Goal: Information Seeking & Learning: Understand process/instructions

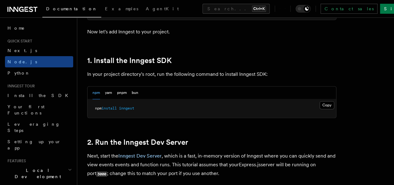
scroll to position [374, 0]
drag, startPoint x: 145, startPoint y: 81, endPoint x: 192, endPoint y: 87, distance: 47.4
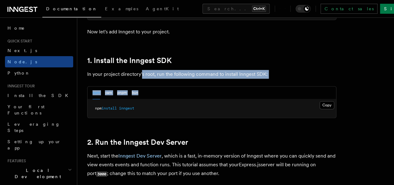
scroll to position [405, 0]
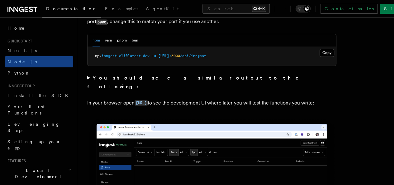
scroll to position [561, 0]
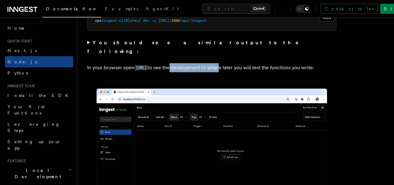
drag, startPoint x: 205, startPoint y: 66, endPoint x: 254, endPoint y: 66, distance: 48.3
click at [254, 66] on p "In your browser open [URL] to see the development UI where later you will test …" at bounding box center [211, 67] width 249 height 9
click at [266, 67] on p "In your browser open [URL] to see the development UI where later you will test …" at bounding box center [211, 67] width 249 height 9
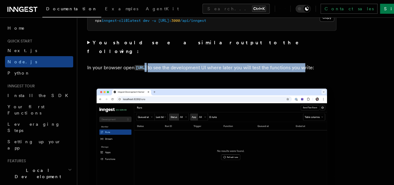
drag, startPoint x: 135, startPoint y: 74, endPoint x: 120, endPoint y: 75, distance: 15.6
click at [120, 72] on p "In your browser open [URL] to see the development UI where later you will test …" at bounding box center [211, 67] width 249 height 9
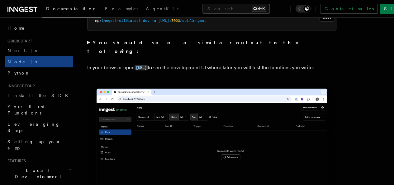
click at [161, 72] on p "In your browser open [URL] to see the development UI where later you will test …" at bounding box center [211, 67] width 249 height 9
drag, startPoint x: 209, startPoint y: 68, endPoint x: 207, endPoint y: 73, distance: 4.7
click at [207, 72] on p "In your browser open [URL] to see the development UI where later you will test …" at bounding box center [211, 67] width 249 height 9
click at [208, 72] on p "In your browser open [URL] to see the development UI where later you will test …" at bounding box center [211, 67] width 249 height 9
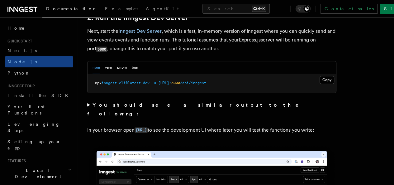
scroll to position [468, 0]
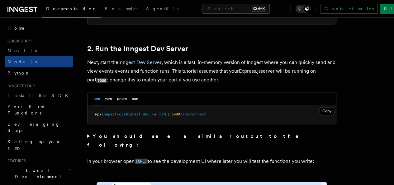
click at [309, 8] on icon "Toggle dark mode" at bounding box center [307, 9] width 4 height 4
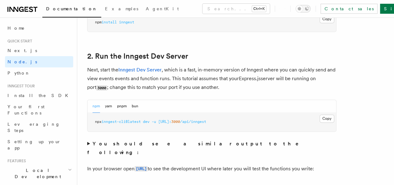
scroll to position [405, 0]
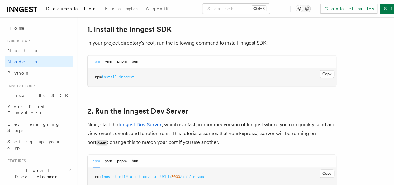
click at [303, 10] on icon "Toggle dark mode" at bounding box center [299, 9] width 6 height 6
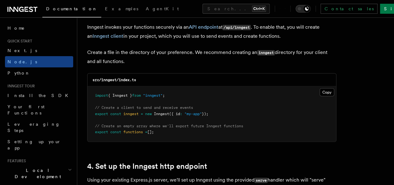
scroll to position [779, 0]
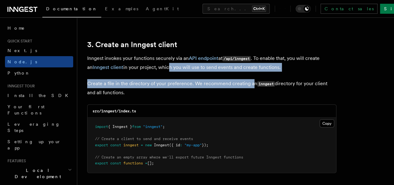
drag, startPoint x: 184, startPoint y: 63, endPoint x: 252, endPoint y: 67, distance: 67.5
click at [256, 62] on p "Inngest invokes your functions securely via an API endpoint at /api/inngest . T…" at bounding box center [211, 63] width 249 height 18
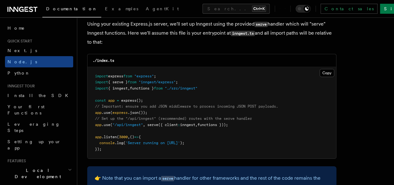
scroll to position [997, 0]
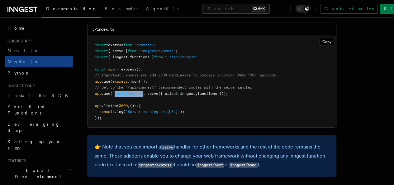
drag, startPoint x: 115, startPoint y: 89, endPoint x: 144, endPoint y: 90, distance: 28.7
click at [143, 90] on pre "import express from "express" ; import { serve } from "inngest/express" ; impor…" at bounding box center [212, 82] width 249 height 92
click at [155, 91] on span "serve" at bounding box center [152, 93] width 11 height 4
click at [178, 91] on span "({ client" at bounding box center [168, 93] width 20 height 4
click at [180, 91] on span ":" at bounding box center [179, 93] width 2 height 4
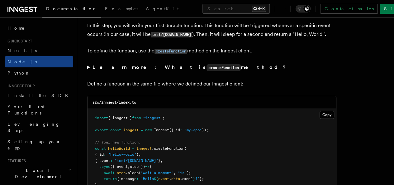
scroll to position [1185, 0]
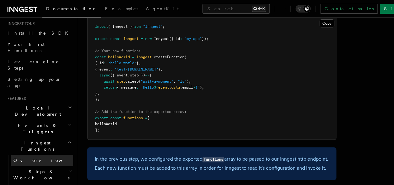
scroll to position [94, 0]
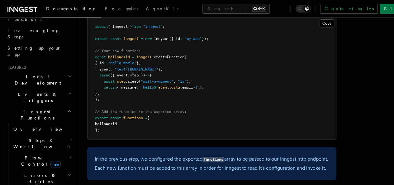
click at [68, 91] on icon "button" at bounding box center [70, 93] width 4 height 5
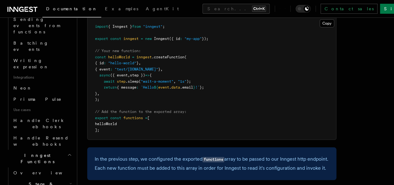
scroll to position [374, 0]
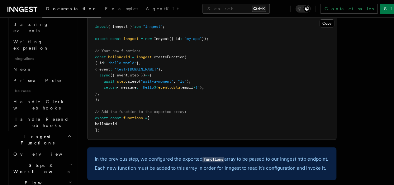
click at [70, 162] on icon "button" at bounding box center [71, 164] width 2 height 5
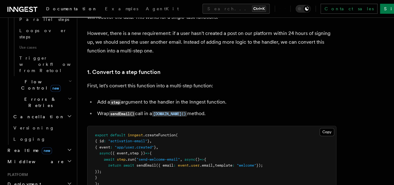
scroll to position [374, 0]
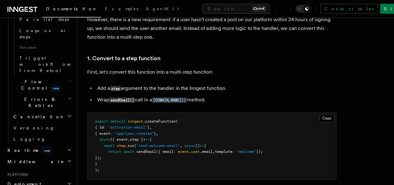
click at [117, 91] on code "step" at bounding box center [115, 88] width 11 height 5
click at [158, 93] on li "Add a step argument to the handler in the Inngest function." at bounding box center [215, 88] width 241 height 9
drag, startPoint x: 184, startPoint y: 97, endPoint x: 235, endPoint y: 103, distance: 51.5
click at [235, 103] on ul "Add a step argument to the handler in the Inngest function. Wrap sendEmail() ca…" at bounding box center [211, 94] width 249 height 21
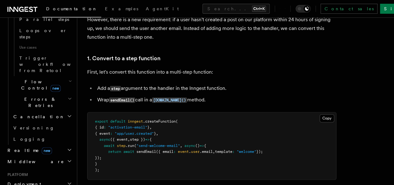
click at [239, 102] on ul "Add a step argument to the handler in the Inngest function. Wrap sendEmail() ca…" at bounding box center [211, 94] width 249 height 21
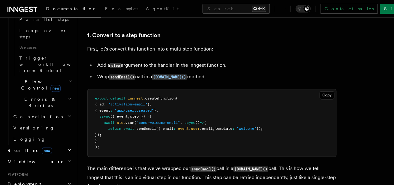
scroll to position [405, 0]
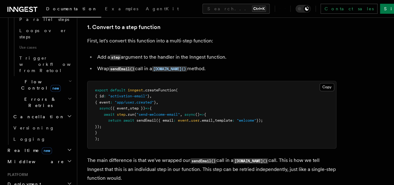
click at [195, 73] on li "Wrap sendEmail() call in a [DOMAIN_NAME]() method." at bounding box center [215, 68] width 241 height 9
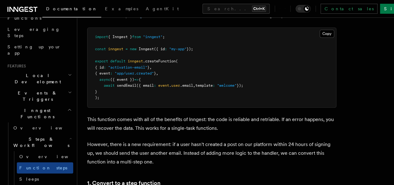
scroll to position [94, 0]
